Goal: Navigation & Orientation: Find specific page/section

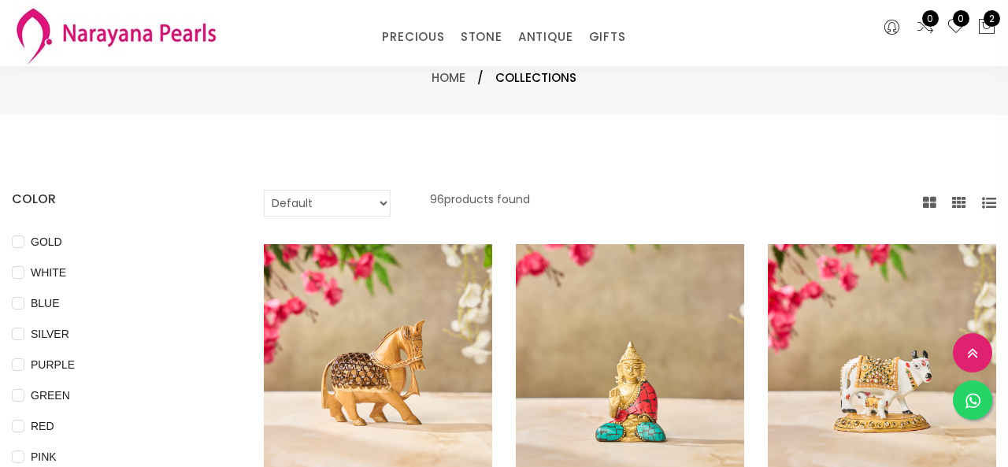
select select "INR"
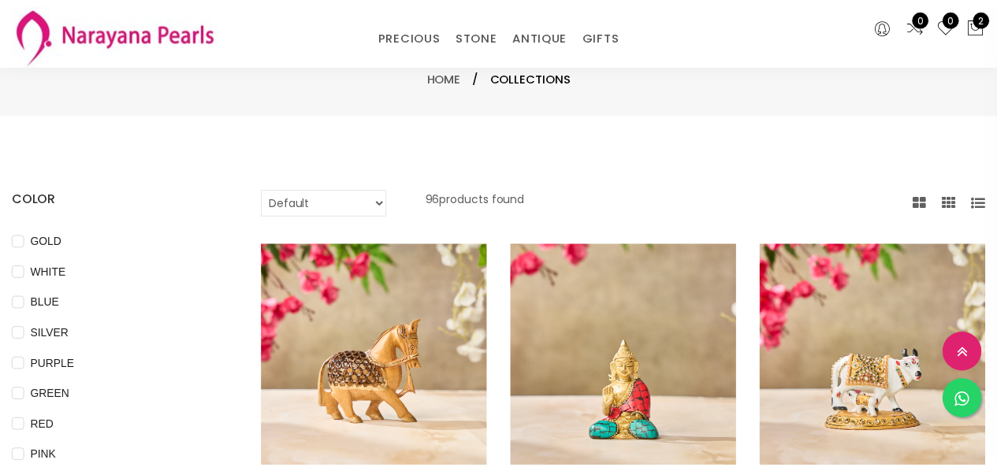
scroll to position [1969, 0]
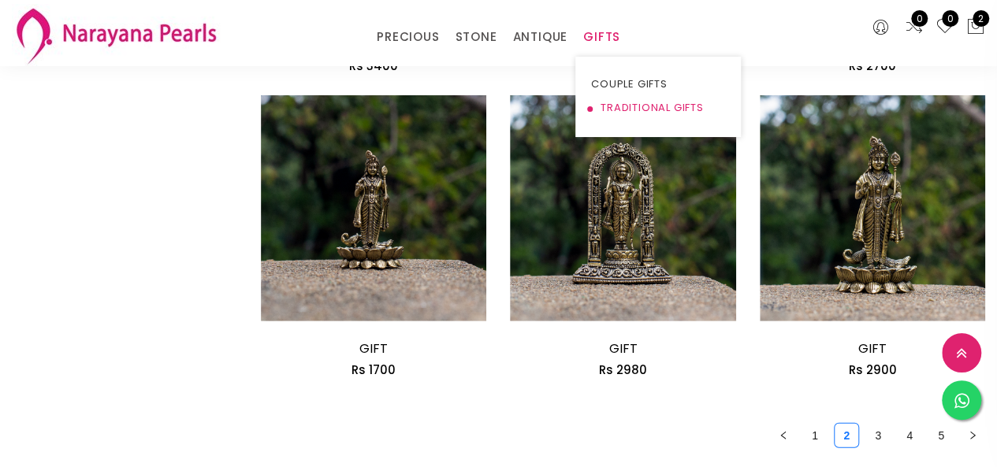
click at [626, 99] on link "TRADITIONAL GIFTS" at bounding box center [658, 108] width 134 height 24
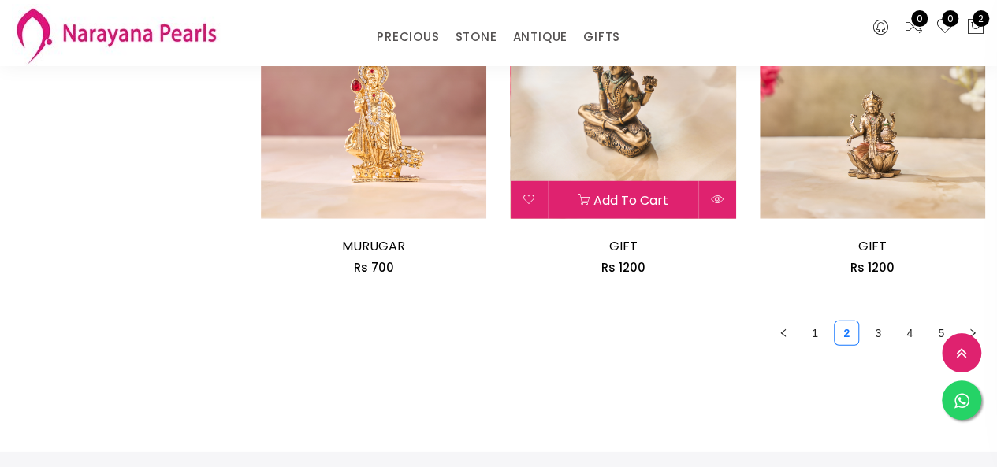
scroll to position [2074, 0]
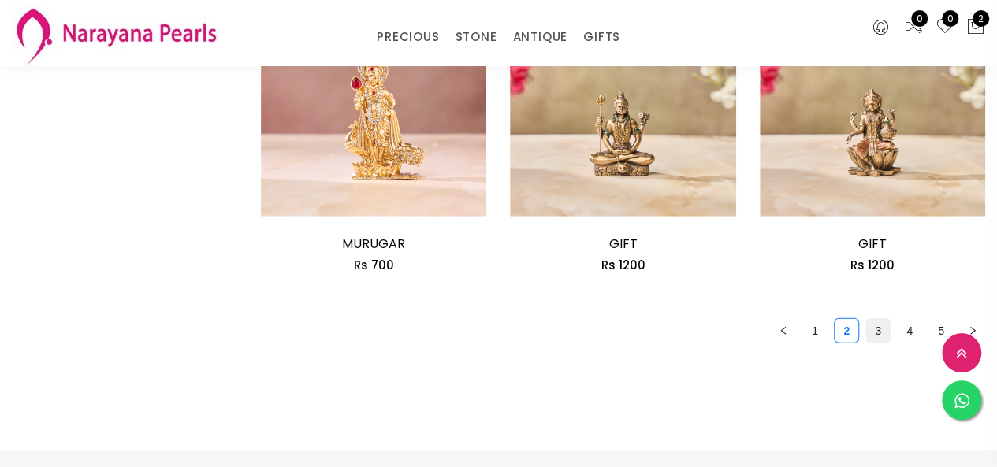
click at [875, 340] on link "3" at bounding box center [878, 331] width 24 height 24
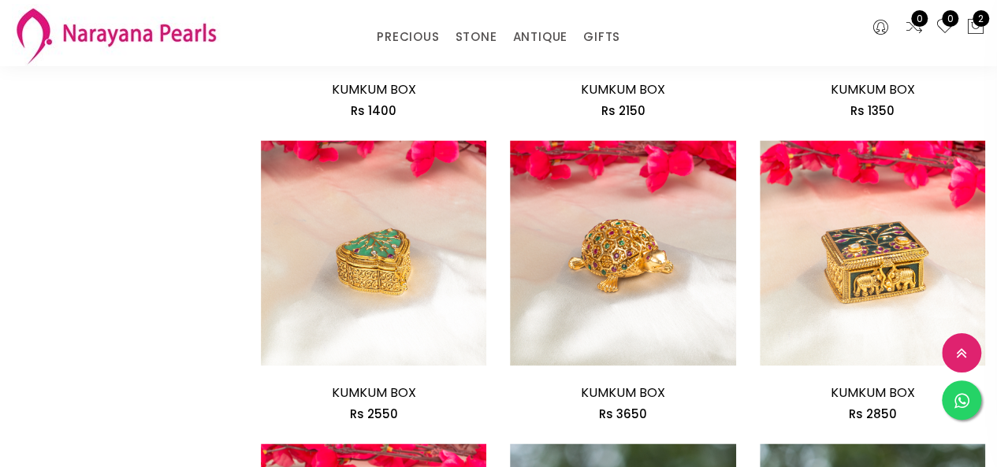
scroll to position [1024, 0]
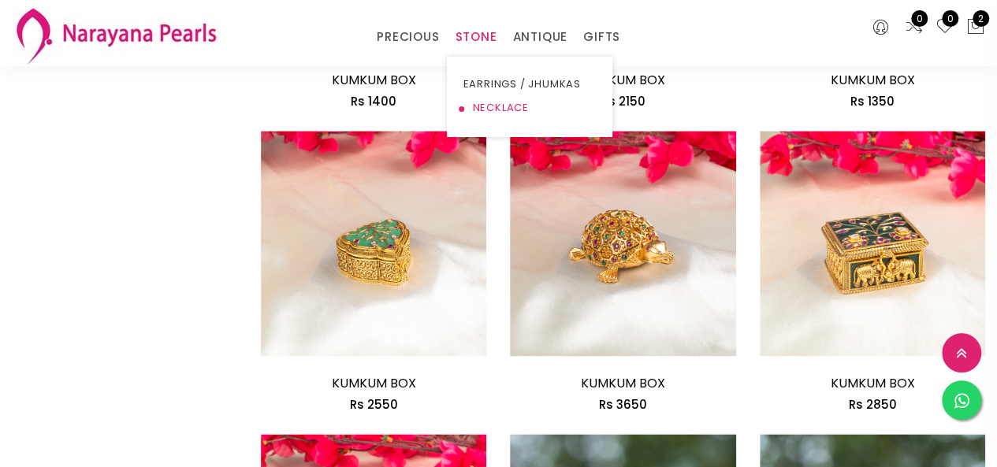
click at [479, 110] on link "NECKLACE" at bounding box center [529, 108] width 134 height 24
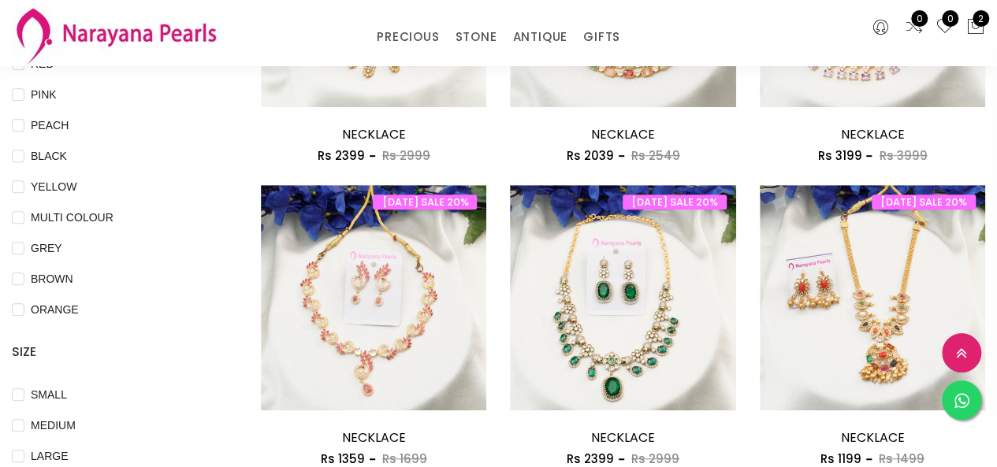
scroll to position [315, 0]
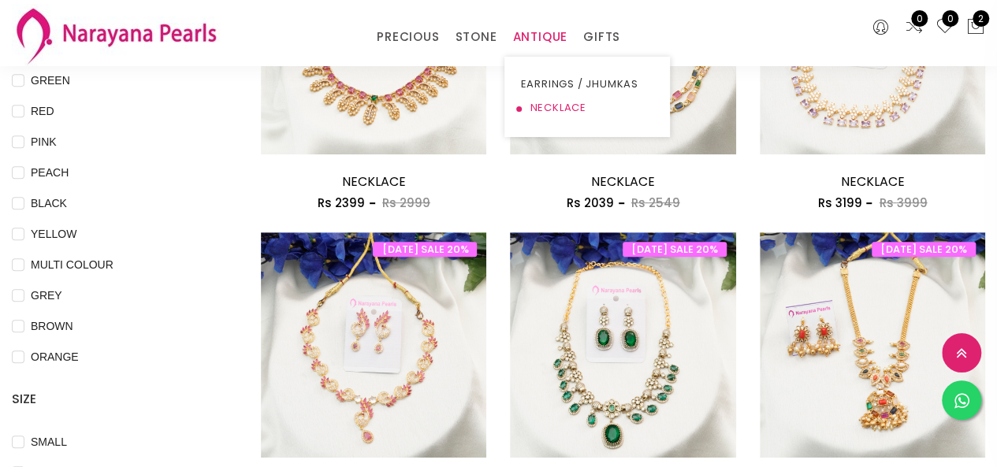
click at [547, 105] on link "NECKLACE" at bounding box center [587, 108] width 134 height 24
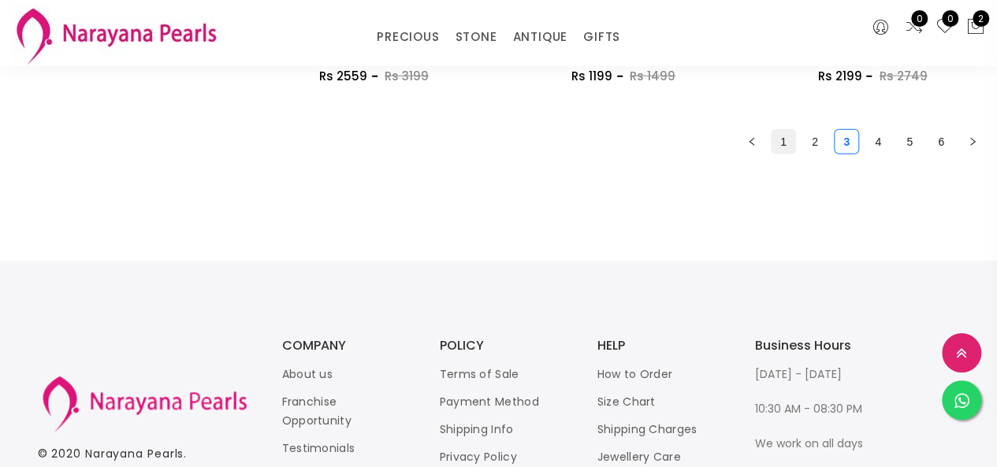
scroll to position [2206, 0]
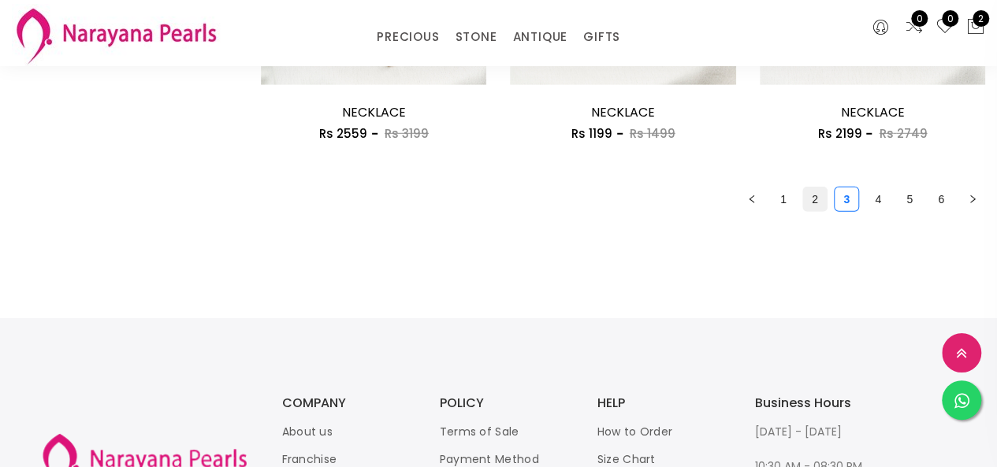
click at [805, 197] on link "2" at bounding box center [815, 199] width 24 height 24
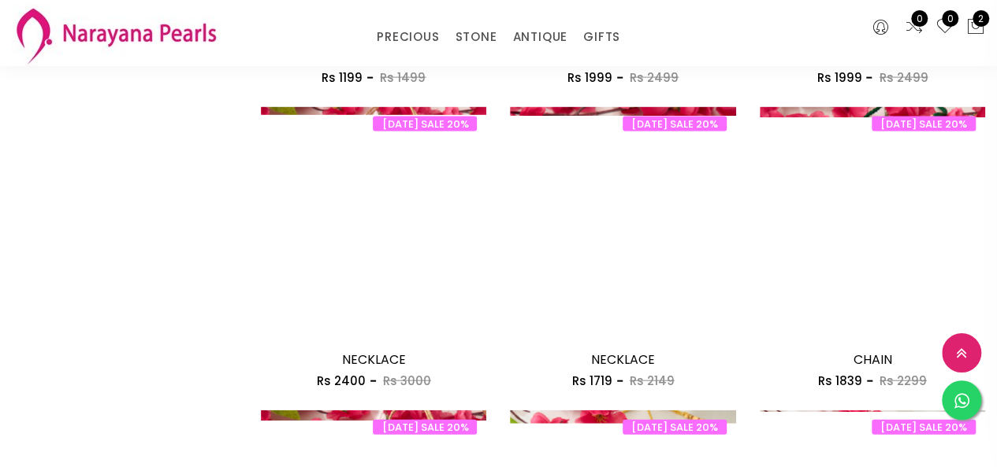
scroll to position [1733, 0]
